Goal: Task Accomplishment & Management: Manage account settings

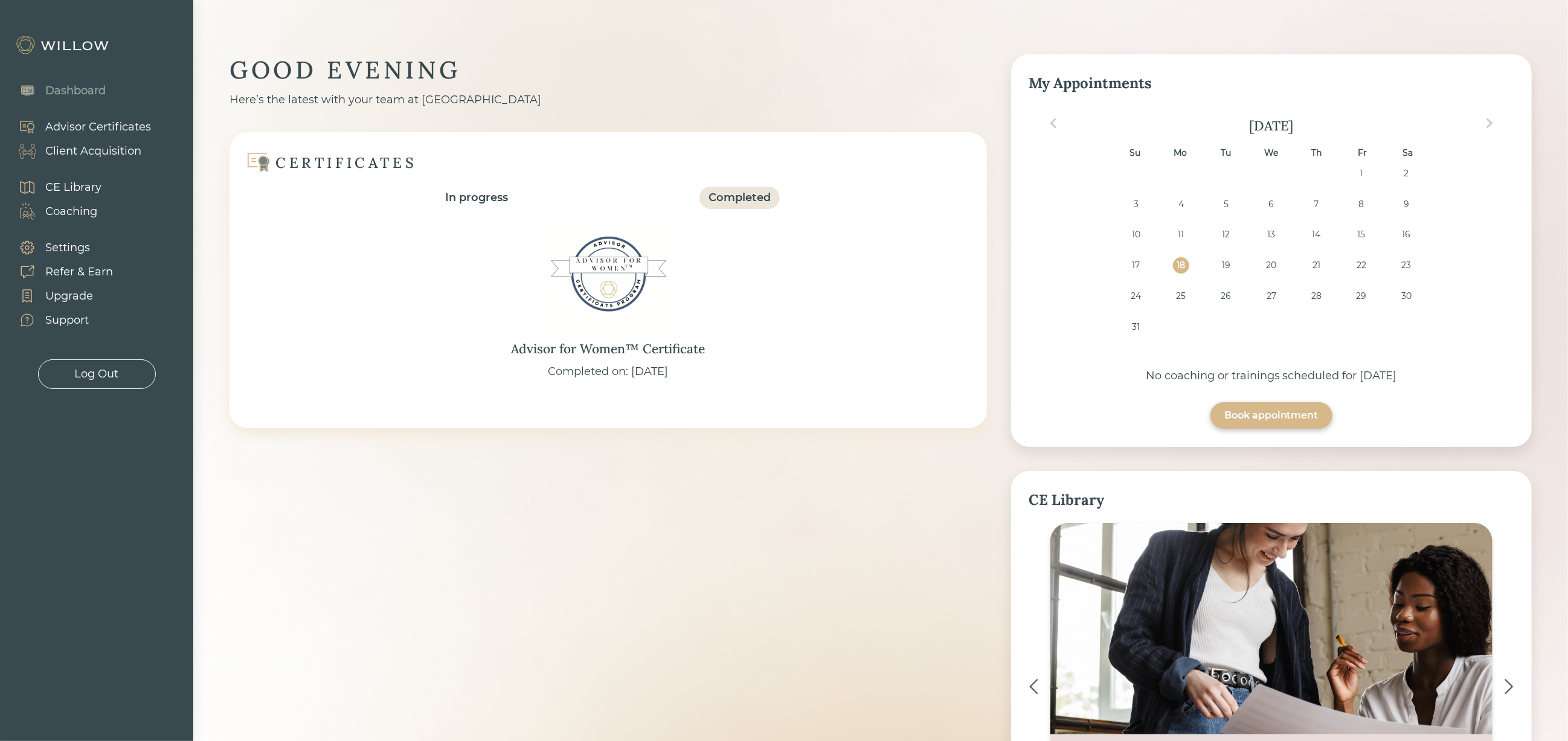
click at [111, 148] on div "Client Acquisition" at bounding box center [93, 151] width 96 height 16
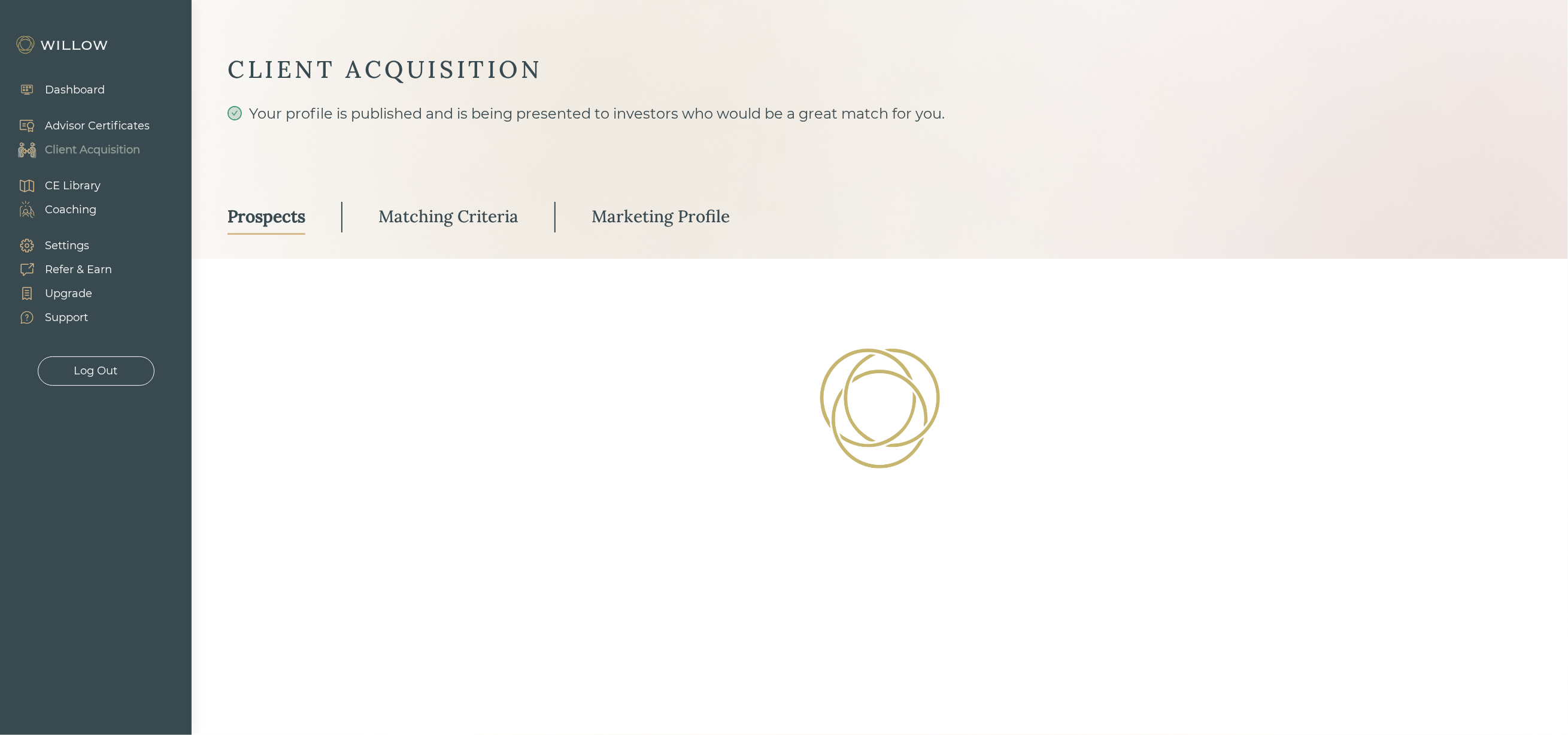
select select "2"
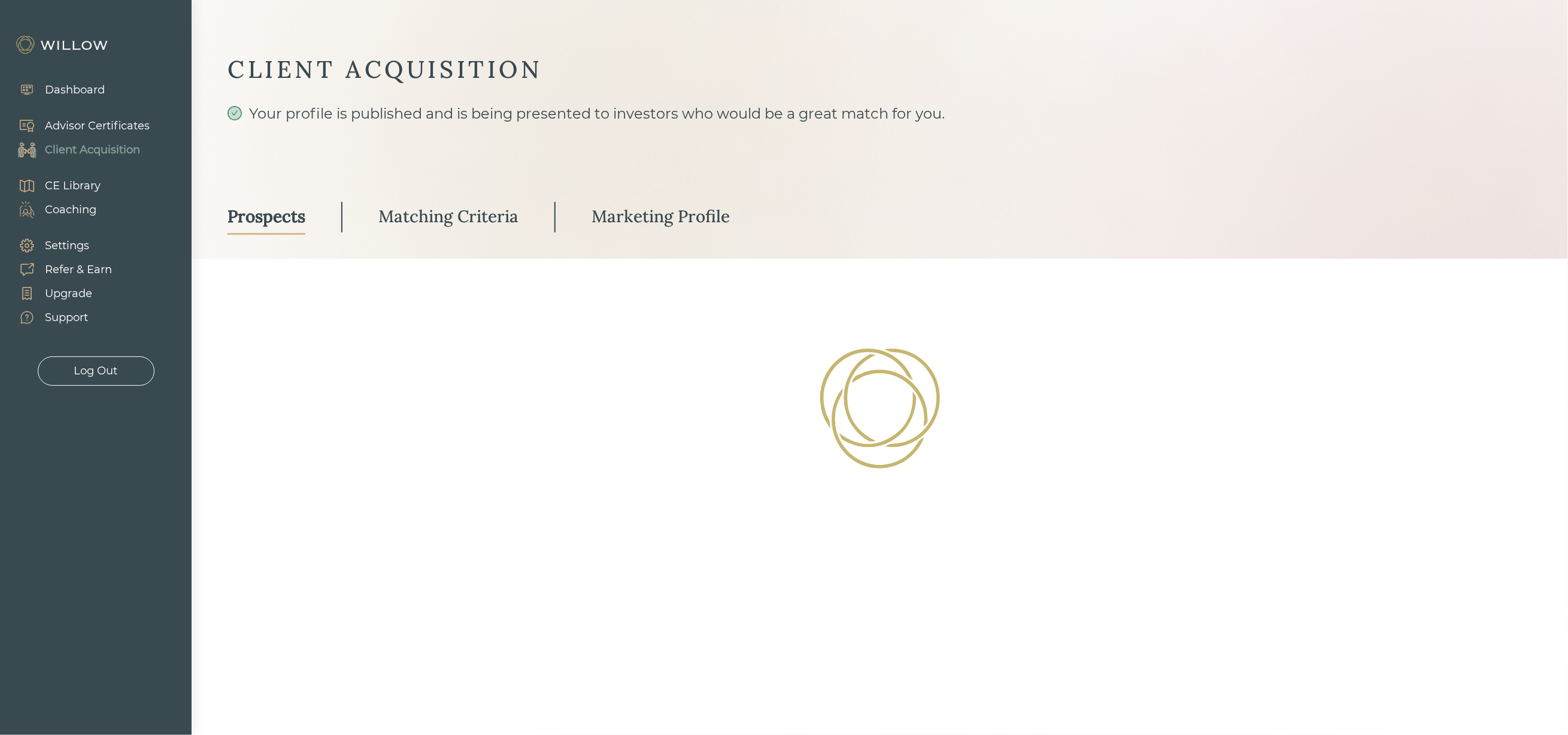
select select "10"
